Goal: Transaction & Acquisition: Book appointment/travel/reservation

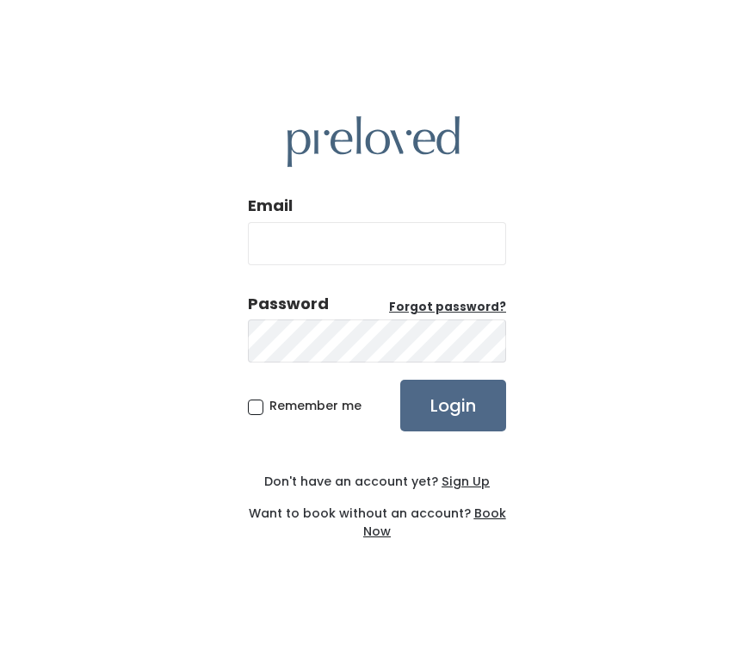
click at [487, 518] on u "Book Now" at bounding box center [434, 522] width 143 height 35
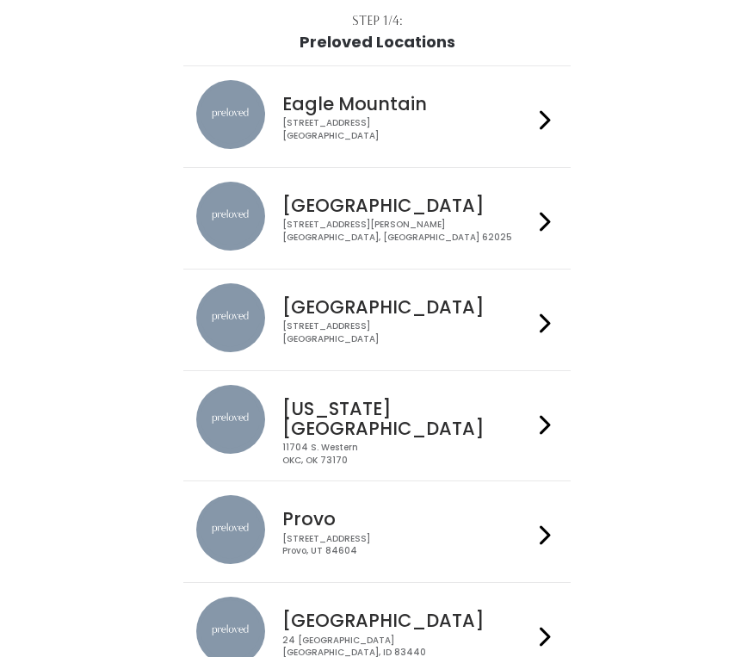
scroll to position [109, 0]
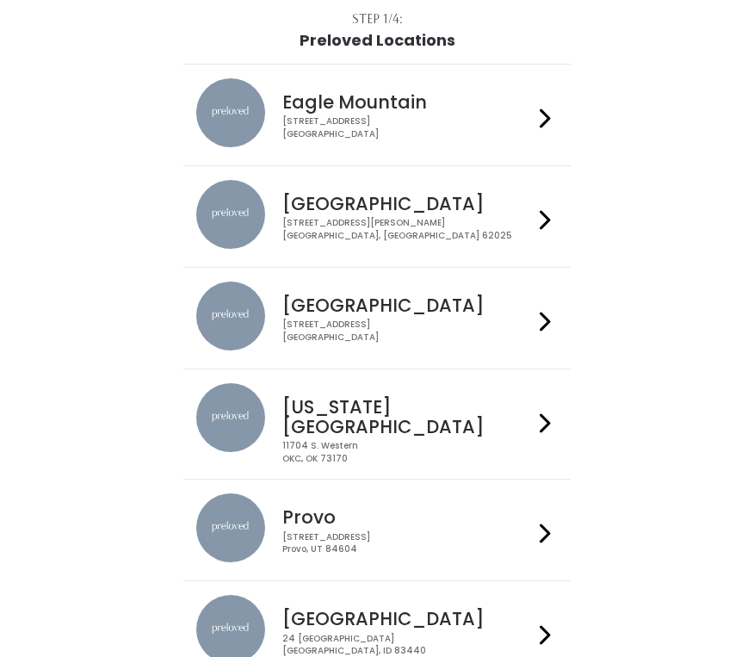
click at [543, 521] on icon at bounding box center [545, 533] width 11 height 25
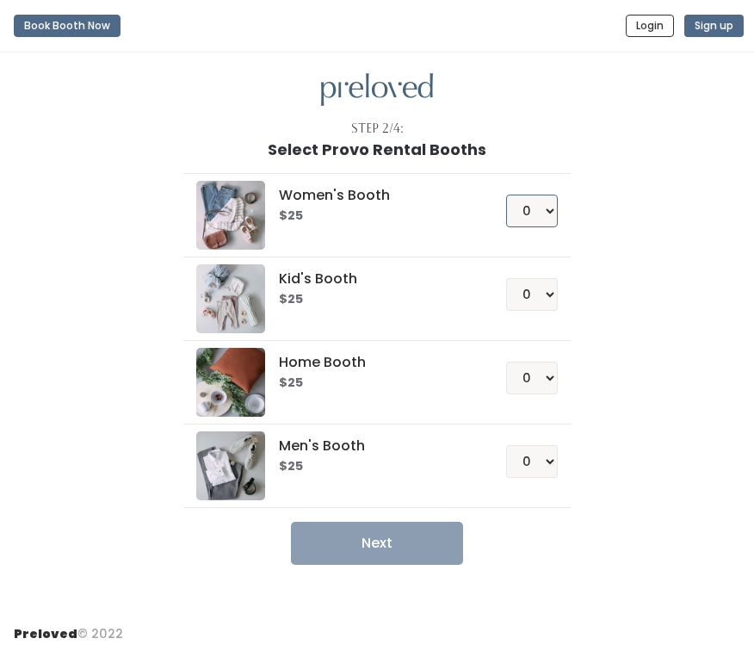
click at [555, 208] on select "0 1 2 3 4" at bounding box center [532, 211] width 52 height 33
click at [549, 209] on select "0 1 2 3 4" at bounding box center [532, 211] width 52 height 33
select select "1"
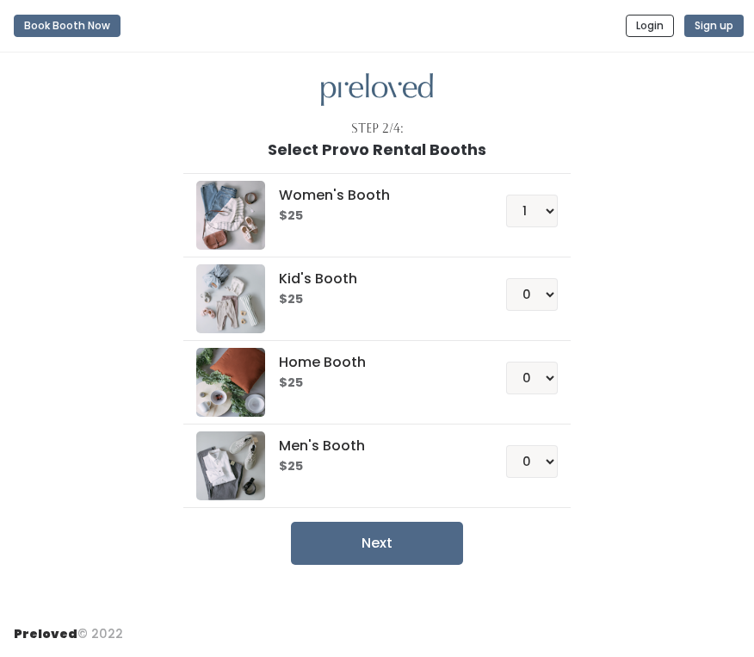
click at [593, 228] on div "Women's Booth $25 0 1 2 3 4 Kid's Booth $25 0 1 2 3 4 0" at bounding box center [377, 361] width 613 height 407
click at [393, 545] on button "Next" at bounding box center [377, 543] width 172 height 43
